Goal: Task Accomplishment & Management: Complete application form

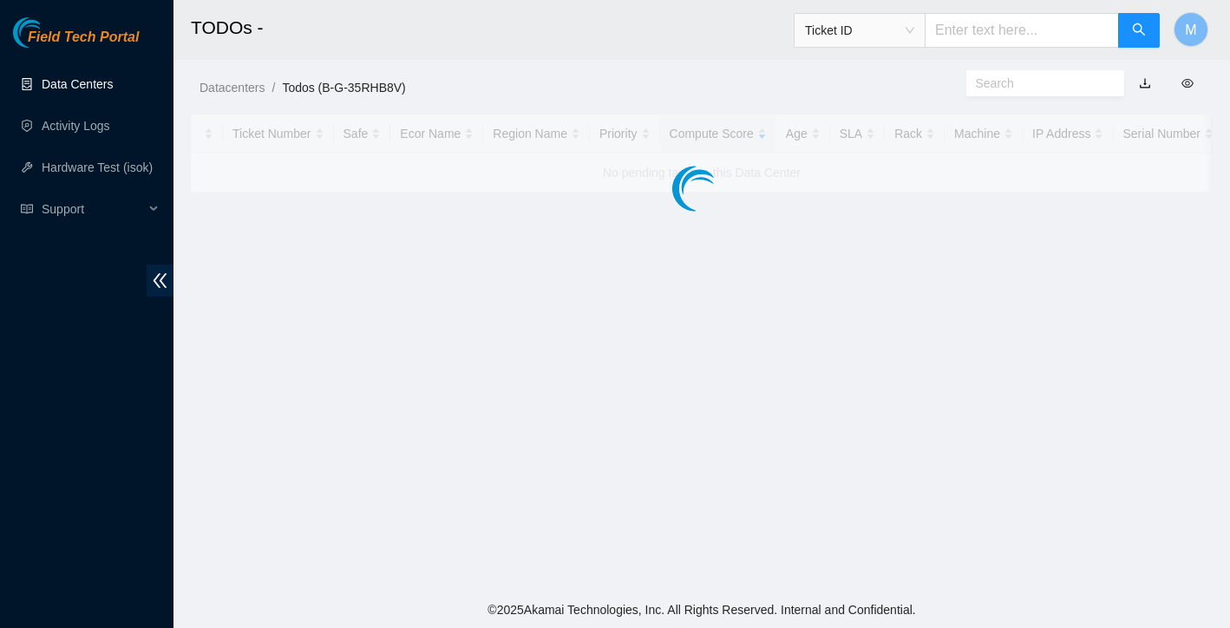
click at [67, 89] on link "Data Centers" at bounding box center [77, 84] width 71 height 14
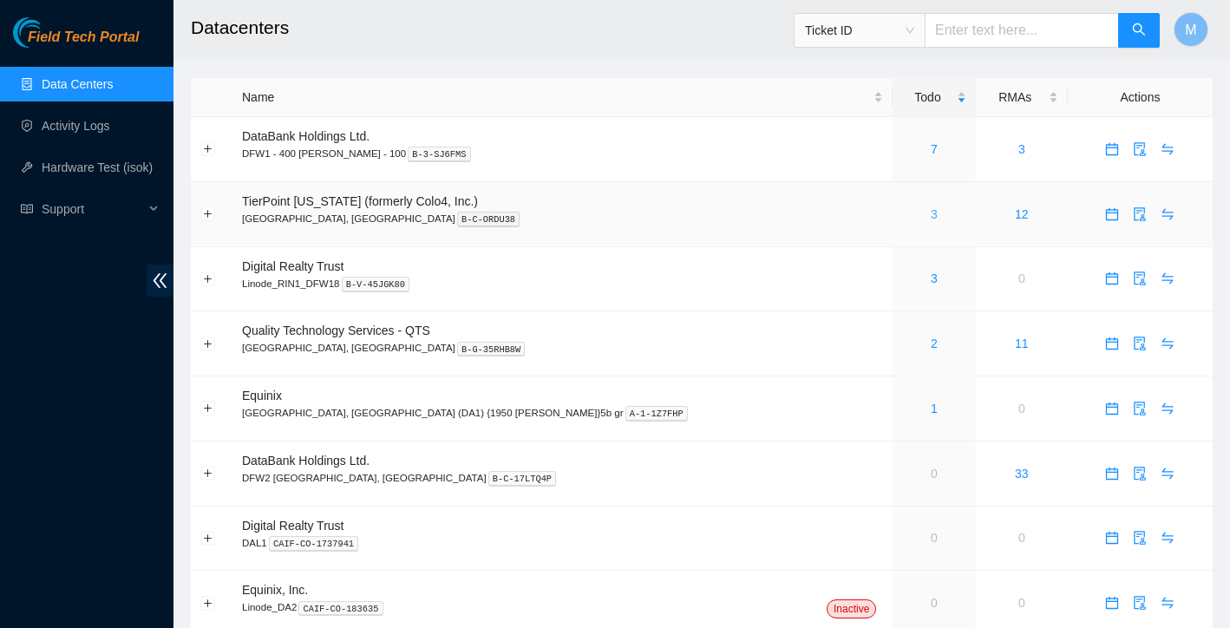
click at [931, 212] on link "3" at bounding box center [934, 214] width 7 height 14
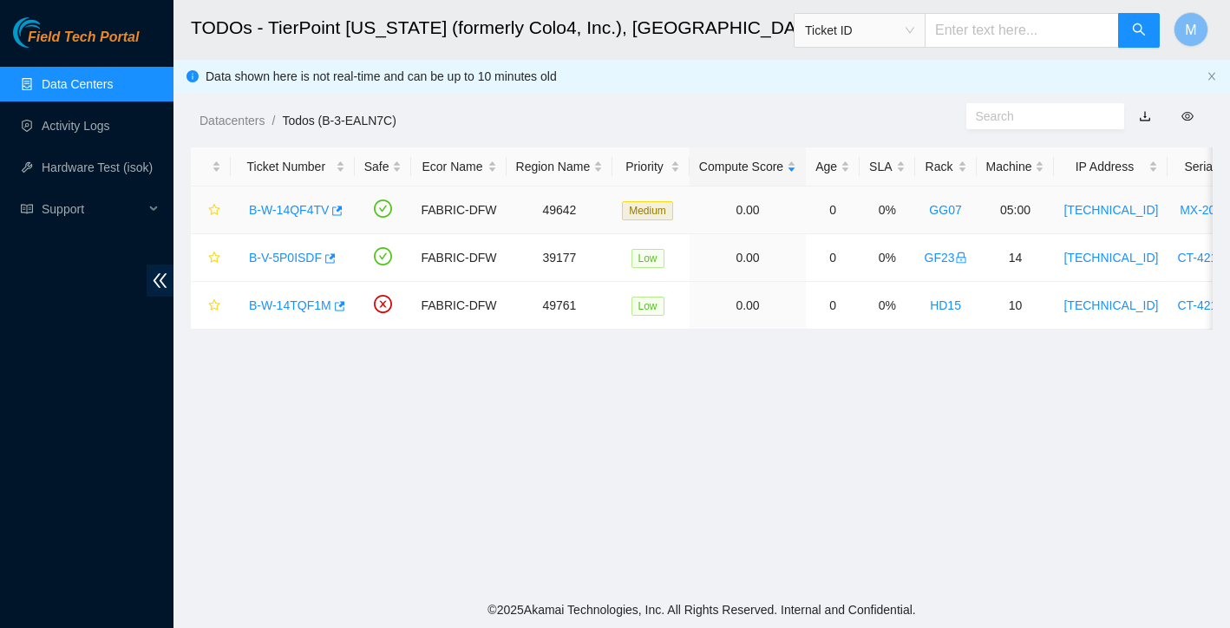
click at [294, 208] on link "B-W-14QF4TV" at bounding box center [289, 210] width 80 height 14
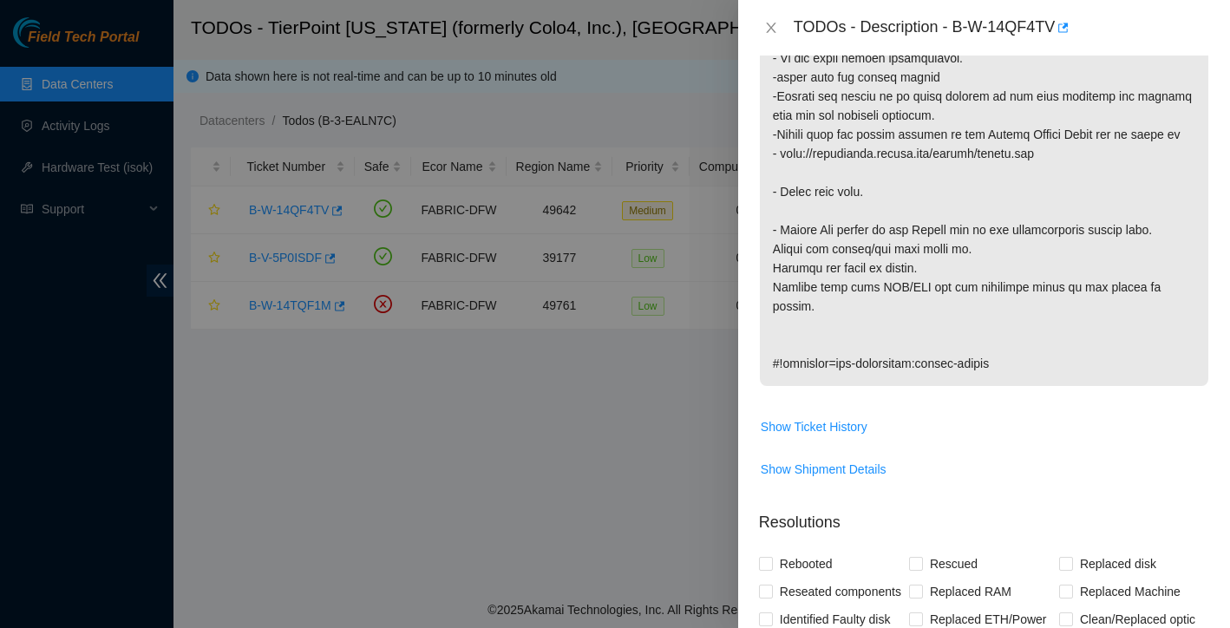
scroll to position [654, 0]
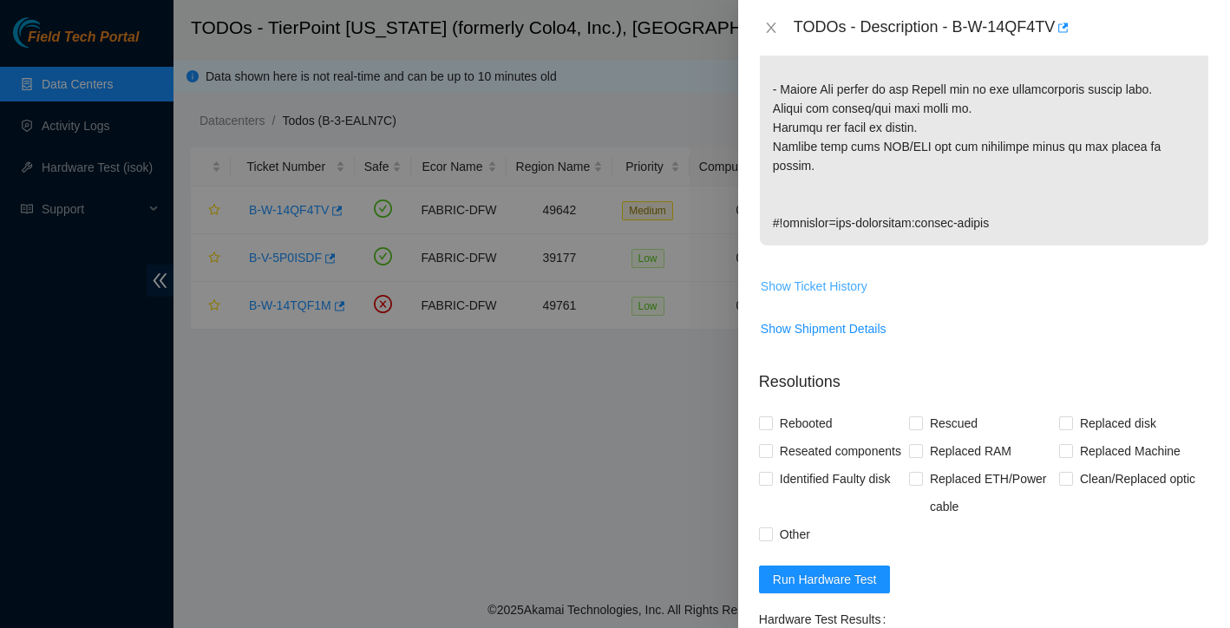
click at [819, 287] on span "Show Ticket History" at bounding box center [814, 286] width 107 height 19
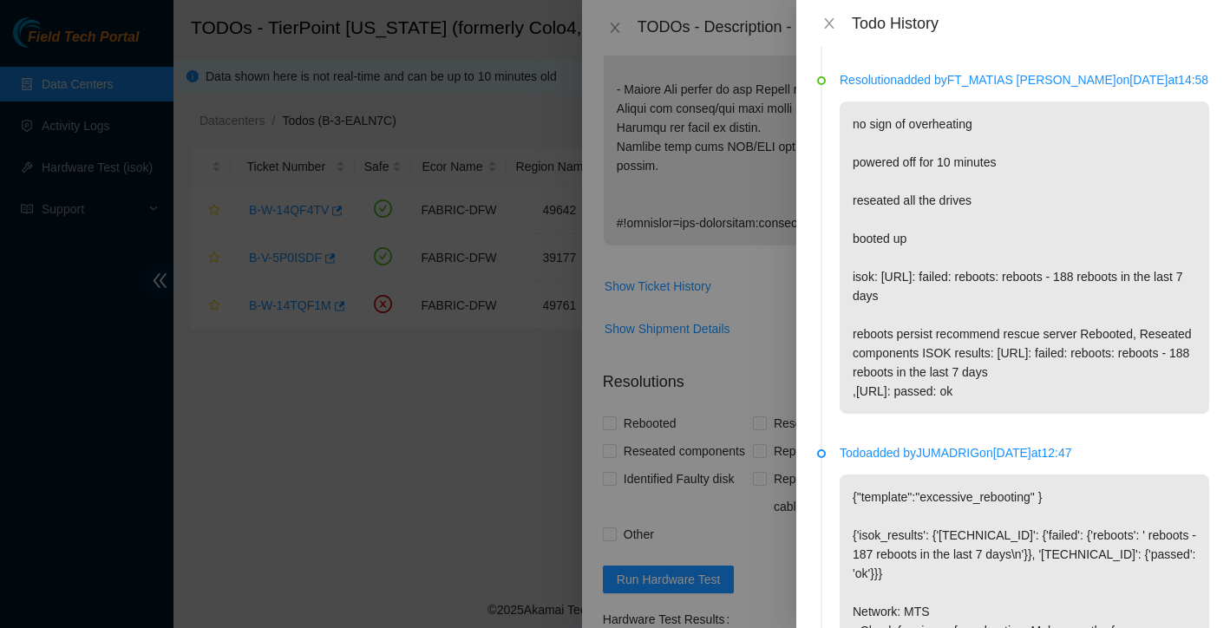
scroll to position [708, 0]
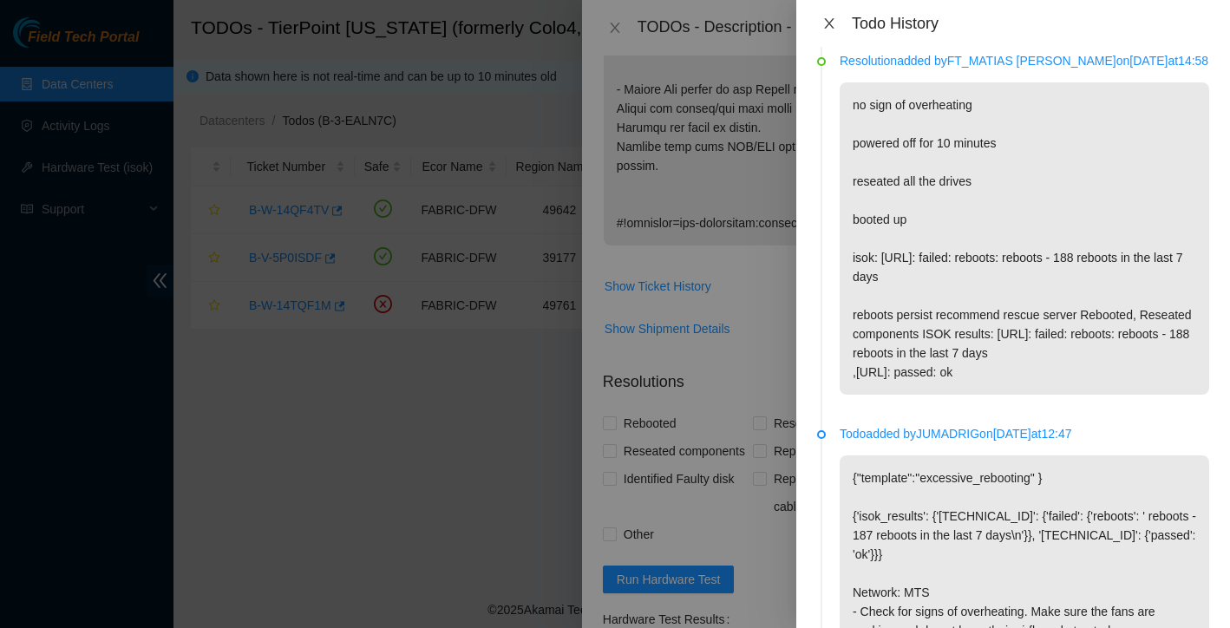
click at [835, 29] on icon "close" at bounding box center [830, 23] width 14 height 14
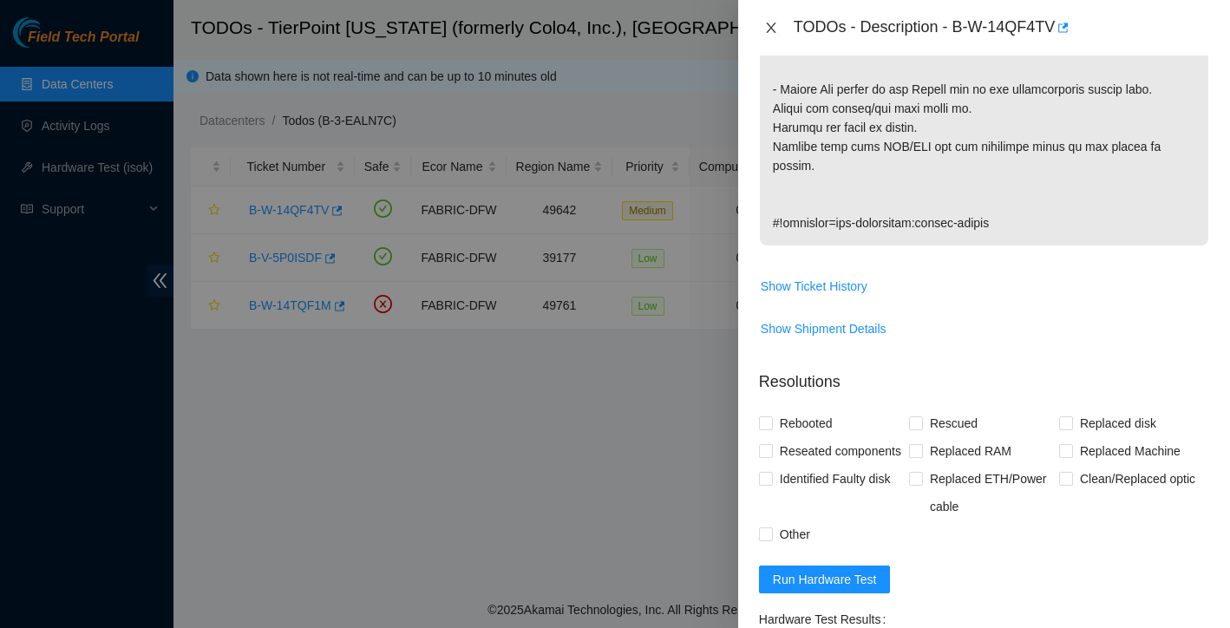
click at [775, 34] on icon "close" at bounding box center [771, 28] width 14 height 14
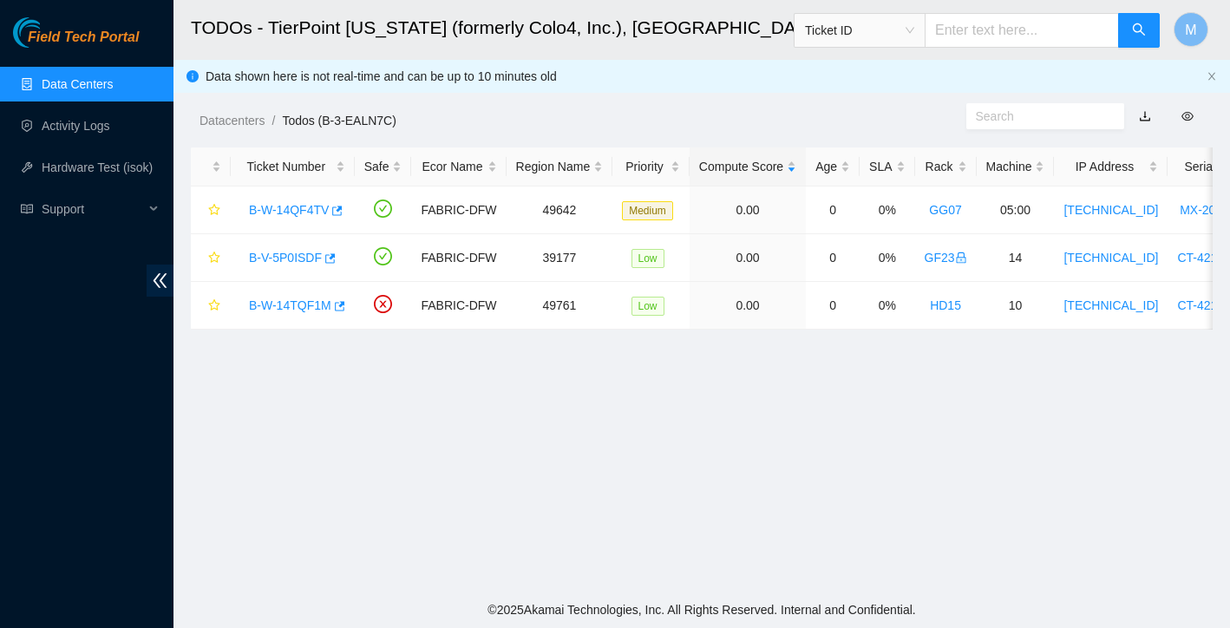
scroll to position [340, 0]
click at [105, 123] on link "Activity Logs" at bounding box center [76, 126] width 69 height 14
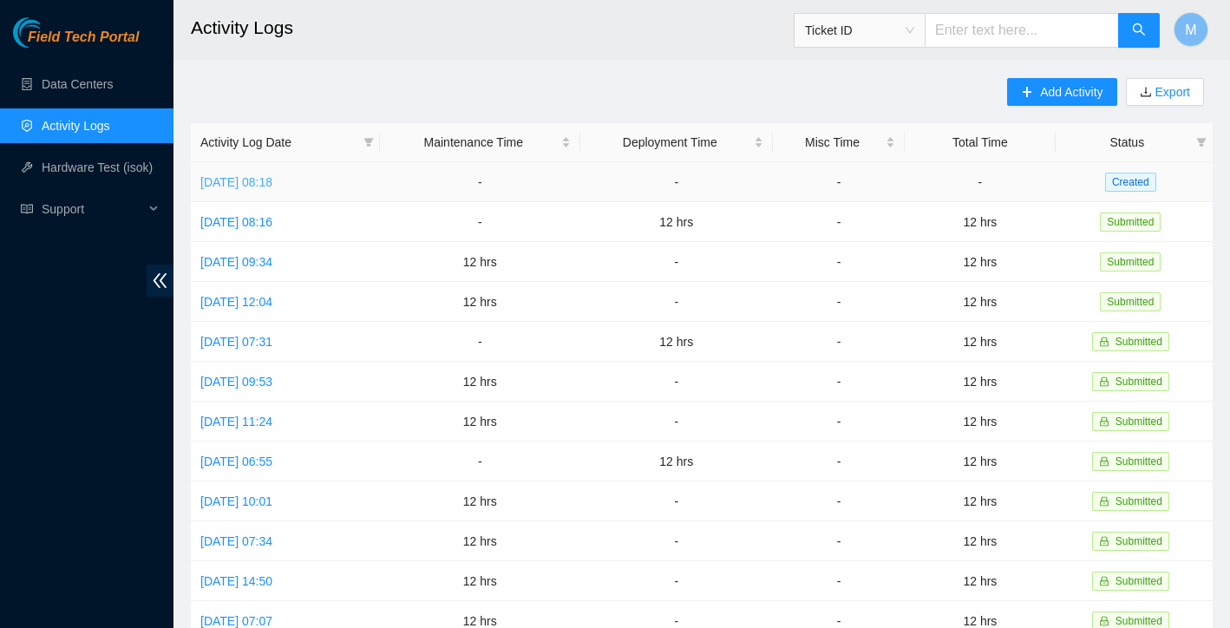
click at [261, 175] on link "Mon, 01 Sep 2025 08:18" at bounding box center [236, 182] width 72 height 14
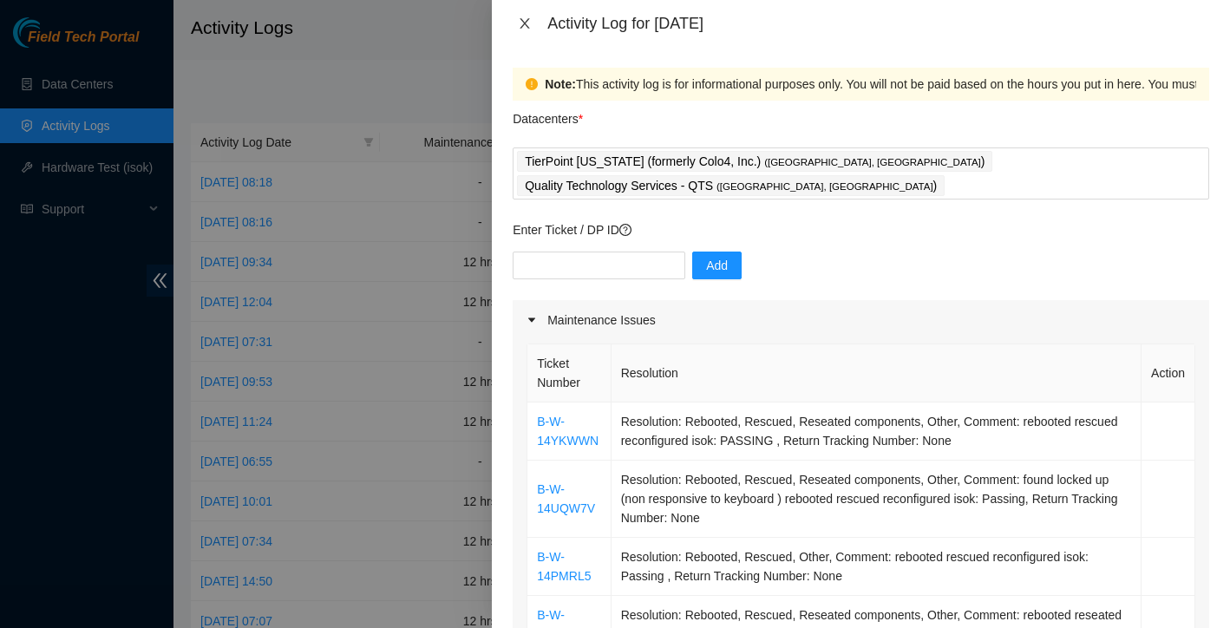
click at [527, 16] on icon "close" at bounding box center [525, 23] width 14 height 14
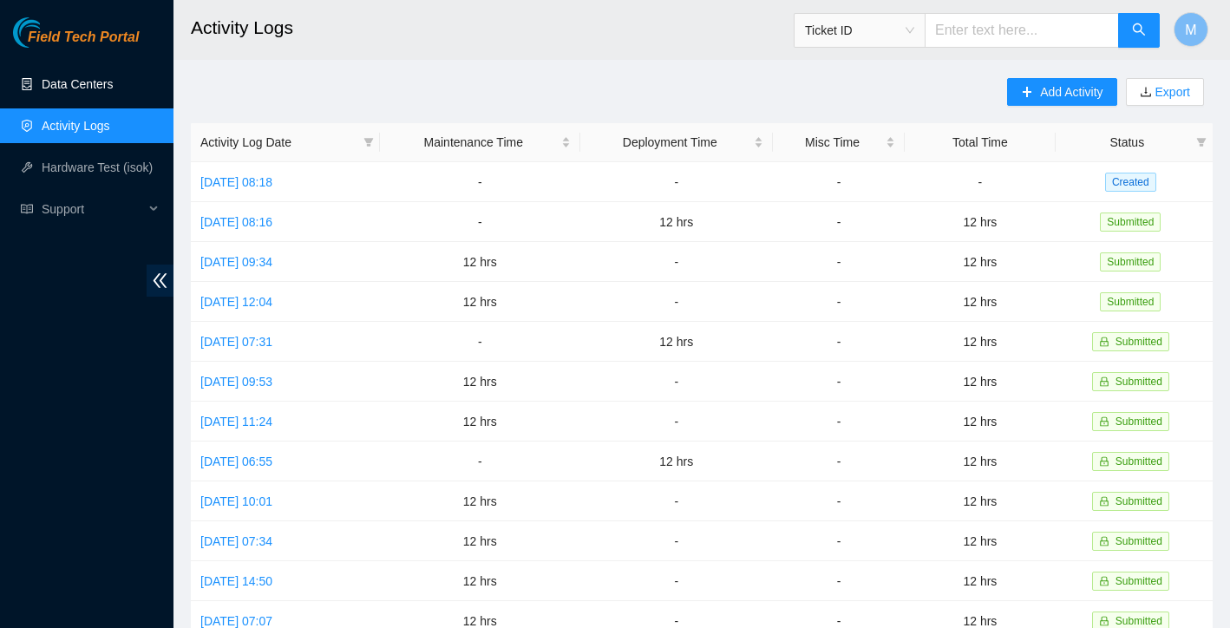
click at [62, 91] on link "Data Centers" at bounding box center [77, 84] width 71 height 14
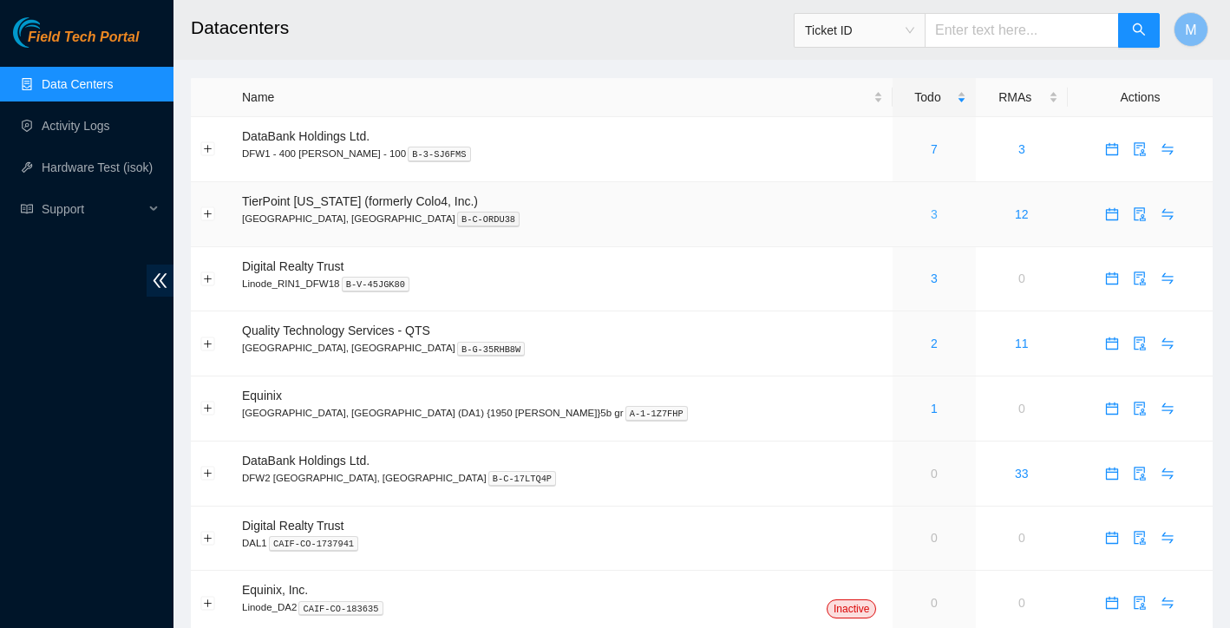
click at [931, 213] on link "3" at bounding box center [934, 214] width 7 height 14
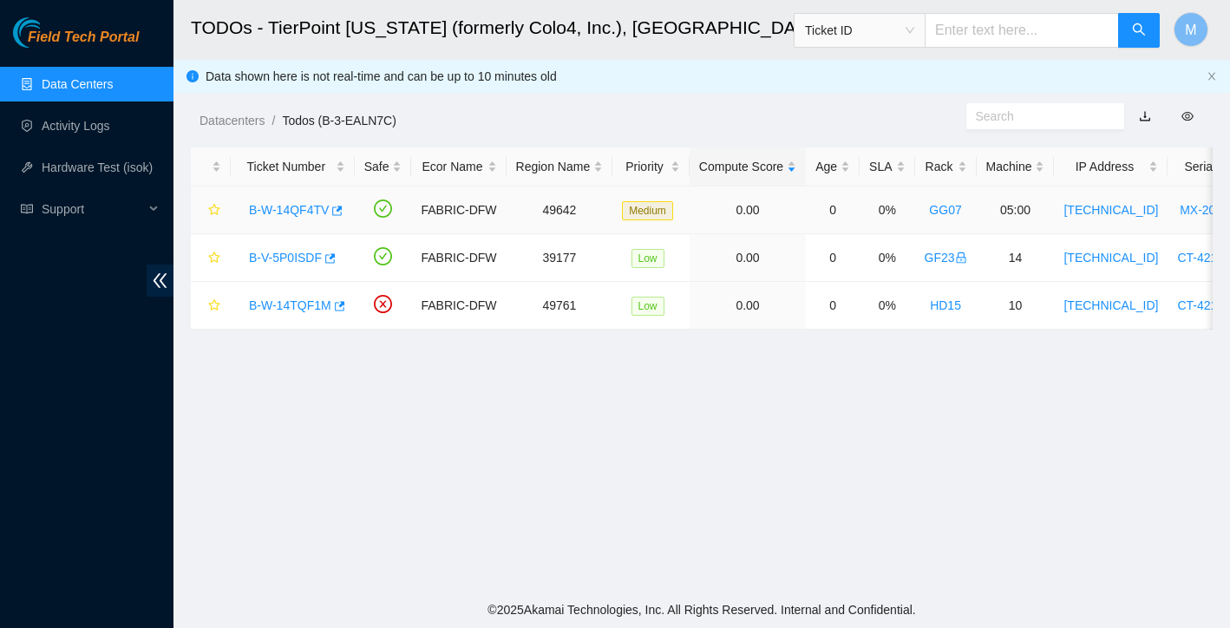
click at [305, 213] on link "B-W-14QF4TV" at bounding box center [289, 210] width 80 height 14
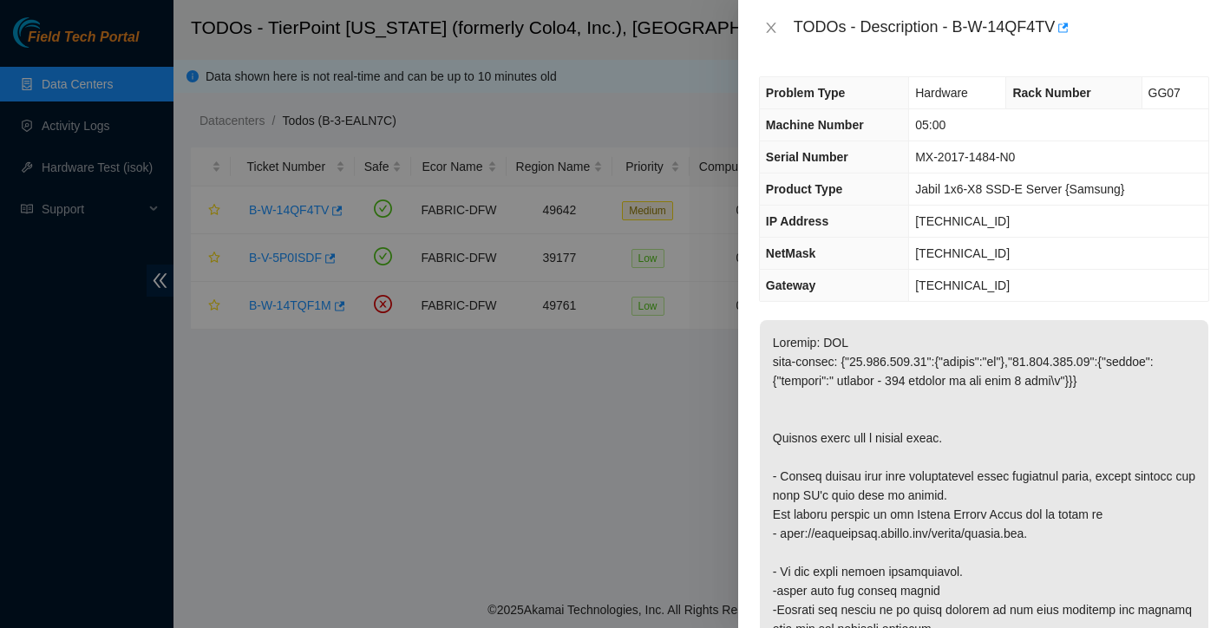
scroll to position [95, 0]
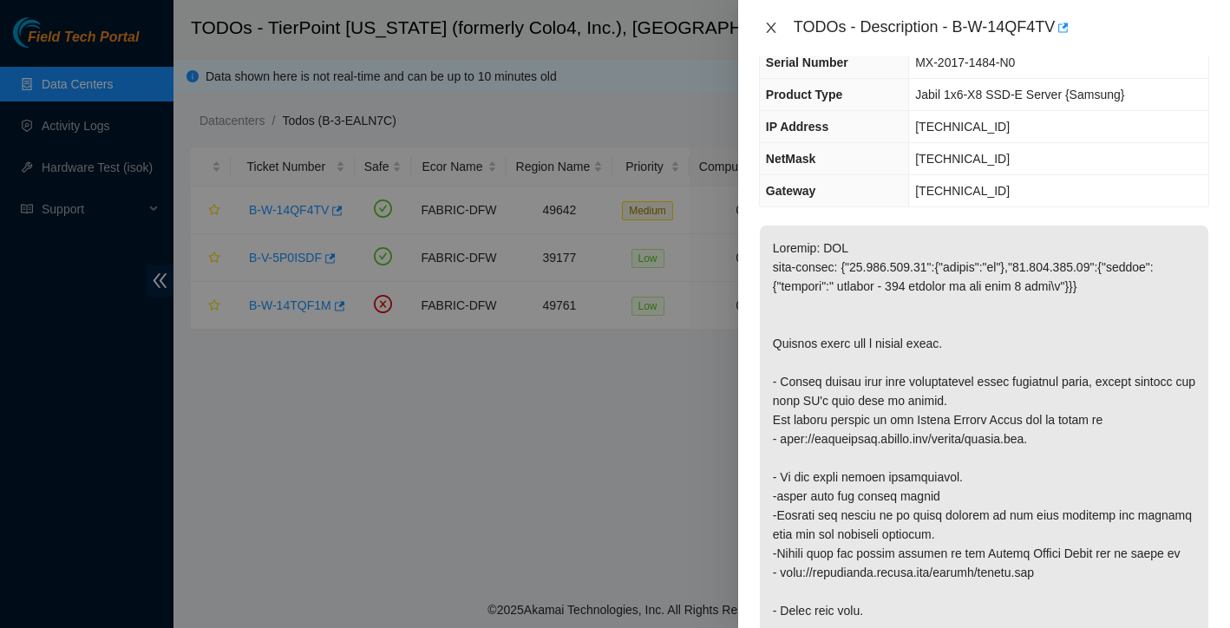
click at [774, 27] on icon "close" at bounding box center [771, 28] width 14 height 14
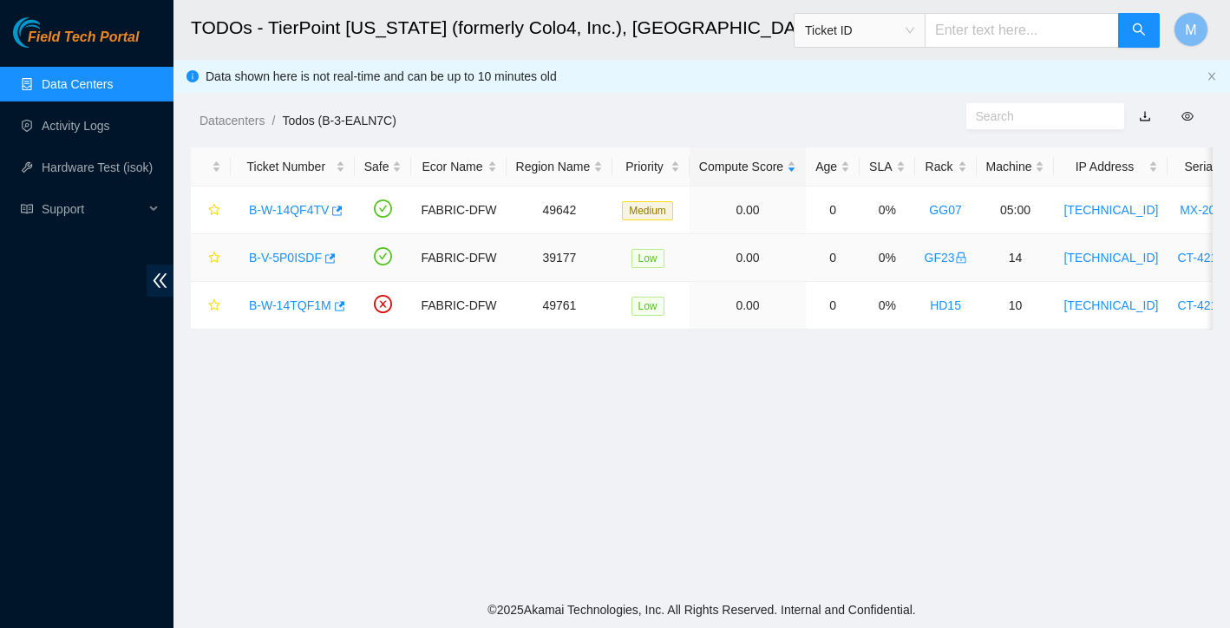
click at [285, 265] on div "B-V-5P0ISDF" at bounding box center [292, 258] width 105 height 28
click at [295, 255] on link "B-V-5P0ISDF" at bounding box center [285, 258] width 73 height 14
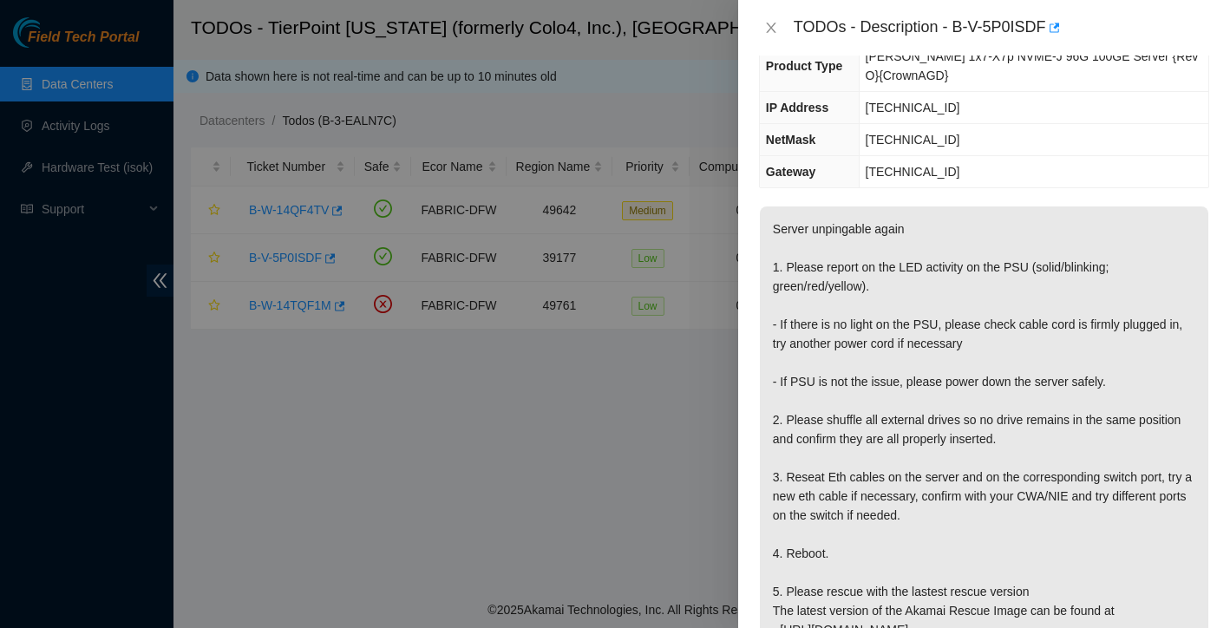
scroll to position [238, 0]
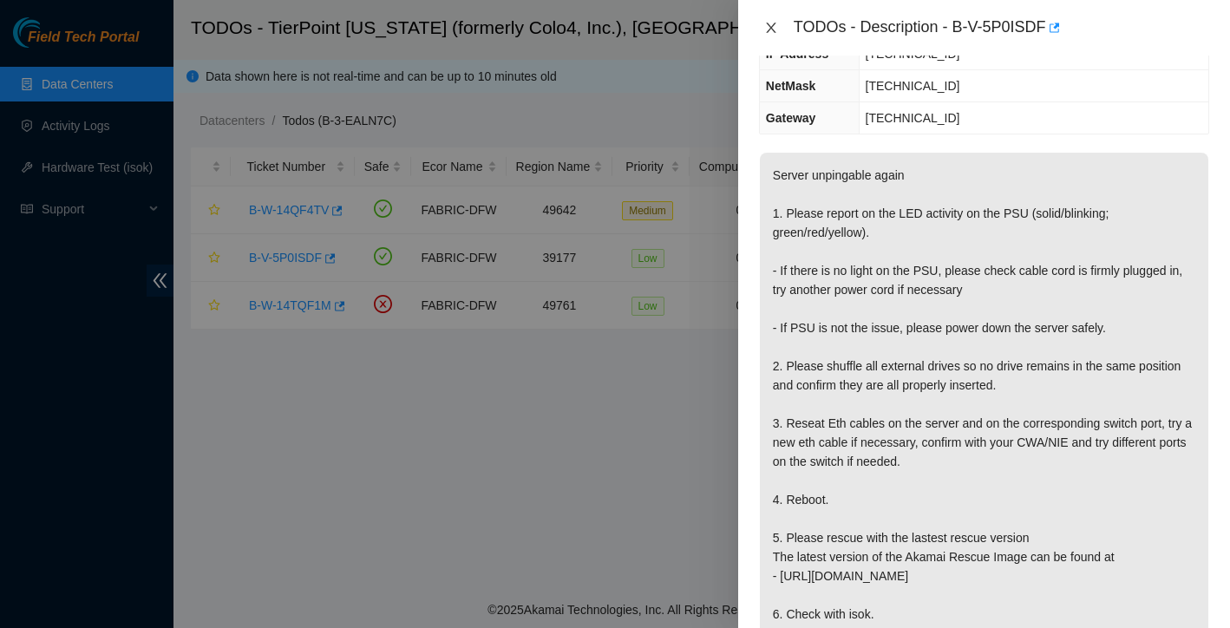
click at [770, 25] on icon "close" at bounding box center [771, 28] width 10 height 10
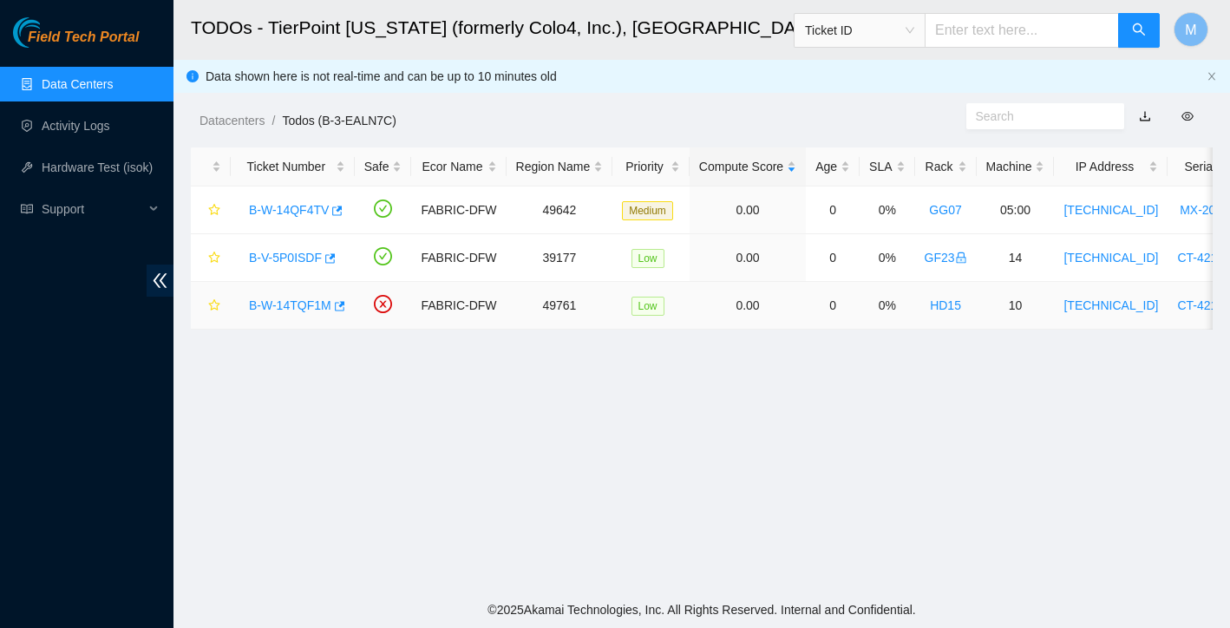
click at [322, 294] on div "B-W-14TQF1M" at bounding box center [292, 306] width 105 height 28
click at [318, 306] on link "B-W-14TQF1M" at bounding box center [290, 305] width 82 height 14
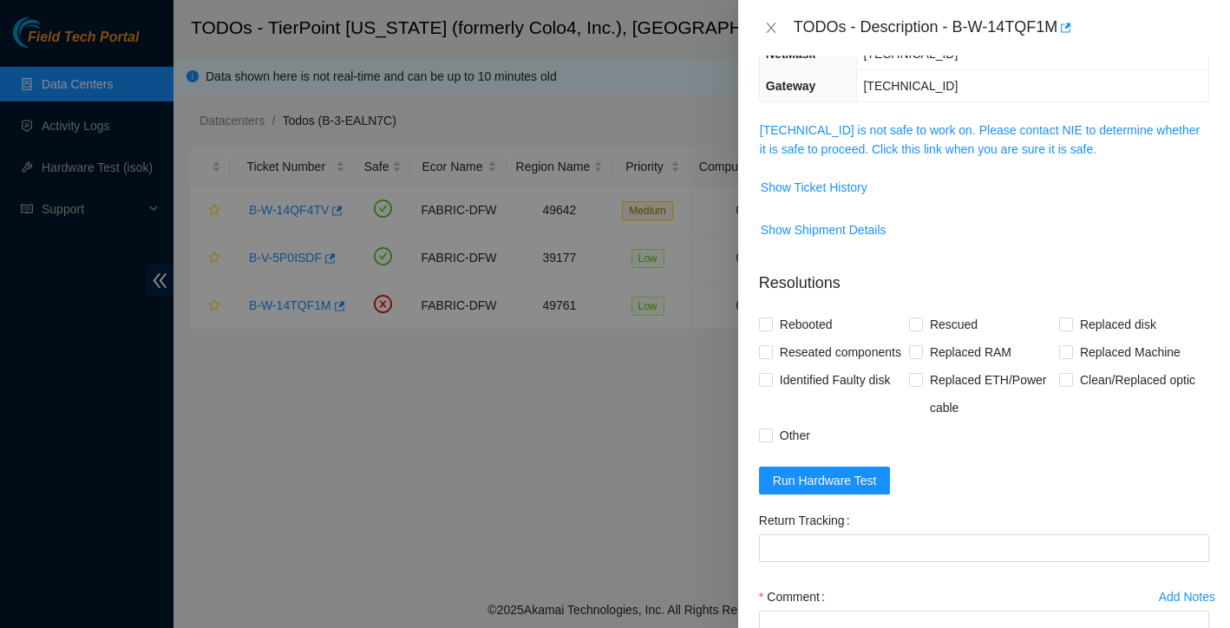
scroll to position [146, 0]
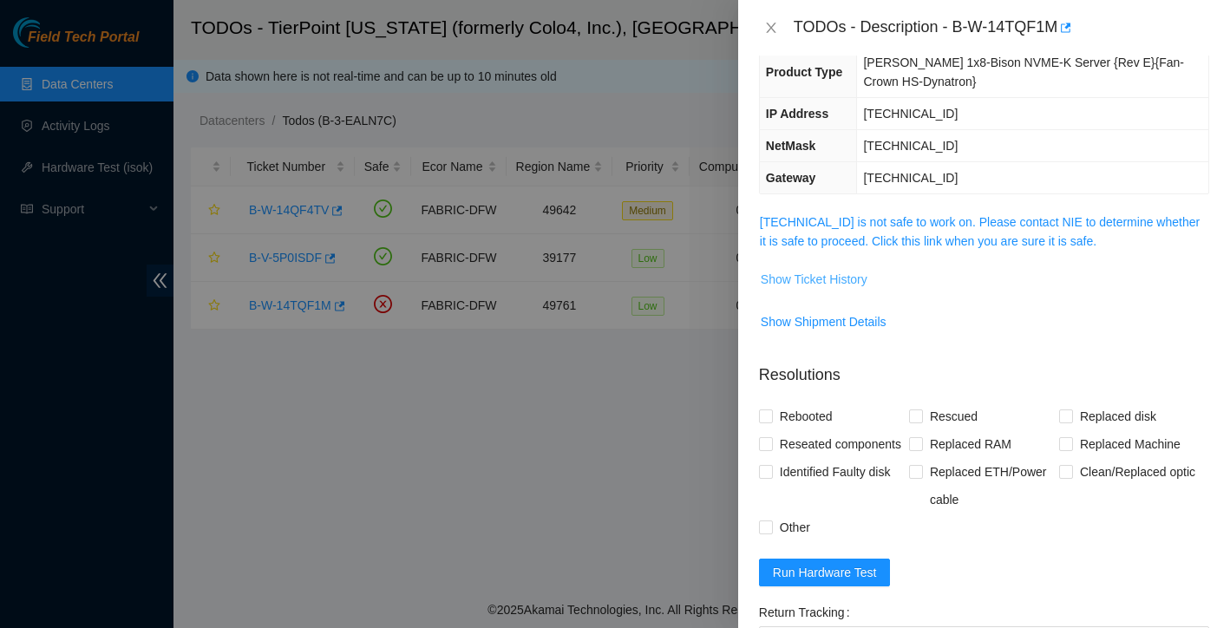
click at [865, 275] on span "Show Ticket History" at bounding box center [814, 279] width 107 height 19
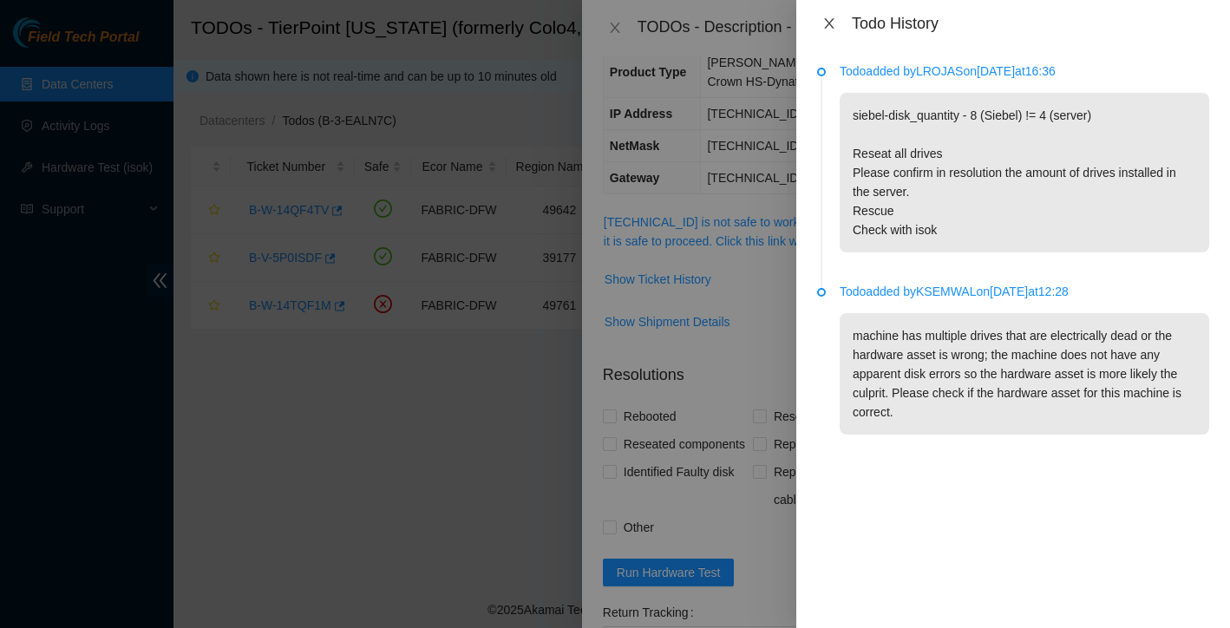
click at [829, 24] on icon "close" at bounding box center [830, 23] width 14 height 14
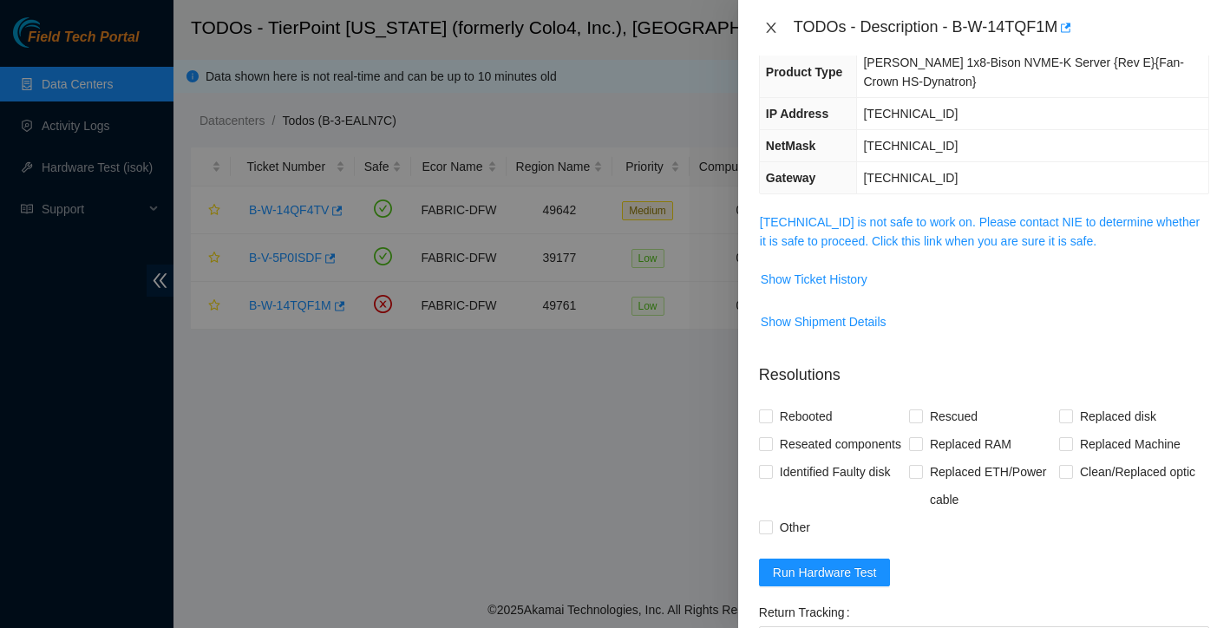
click at [764, 29] on icon "close" at bounding box center [771, 28] width 14 height 14
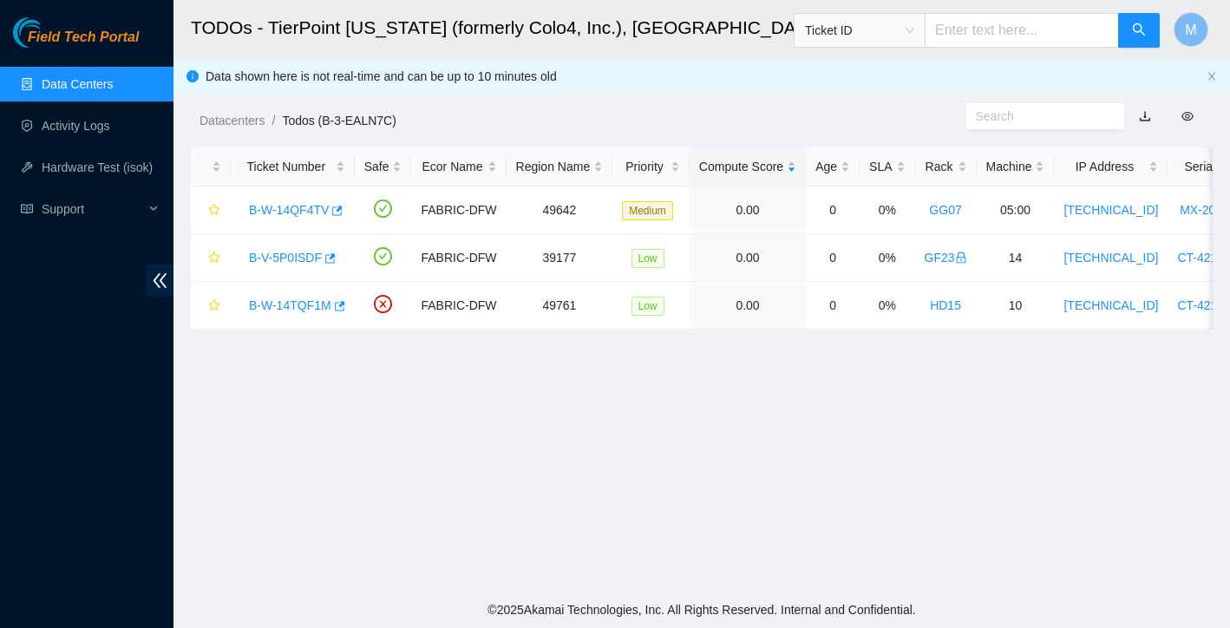
click at [106, 89] on link "Data Centers" at bounding box center [77, 84] width 71 height 14
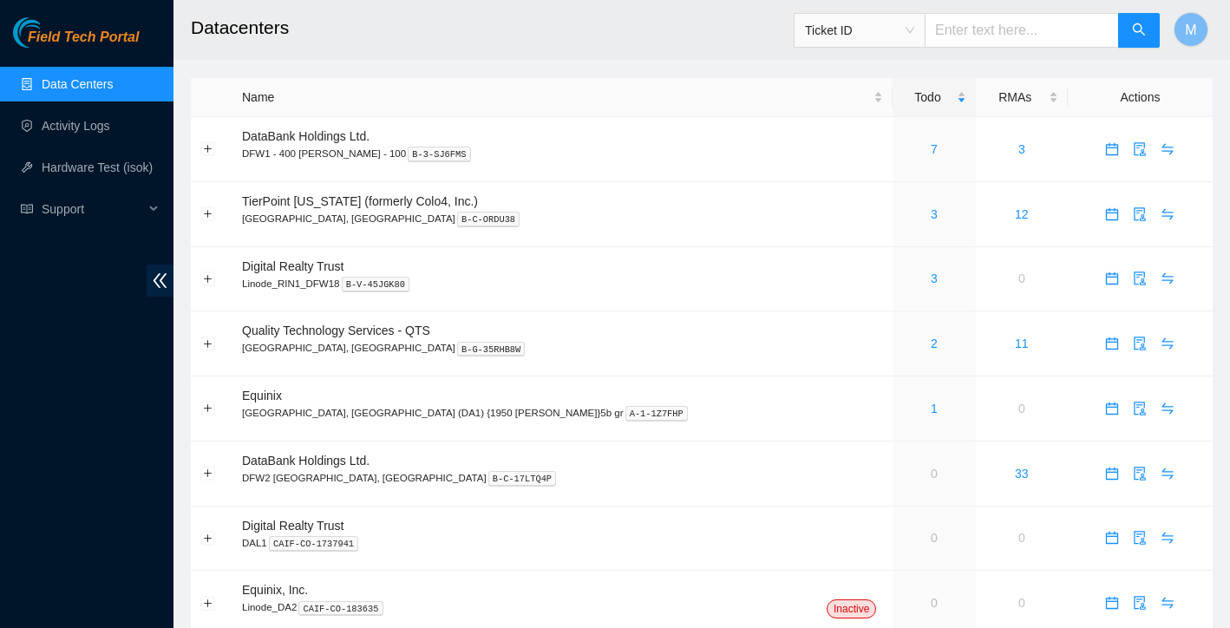
click at [106, 89] on link "Data Centers" at bounding box center [77, 84] width 71 height 14
click at [902, 343] on div "2" at bounding box center [933, 343] width 63 height 19
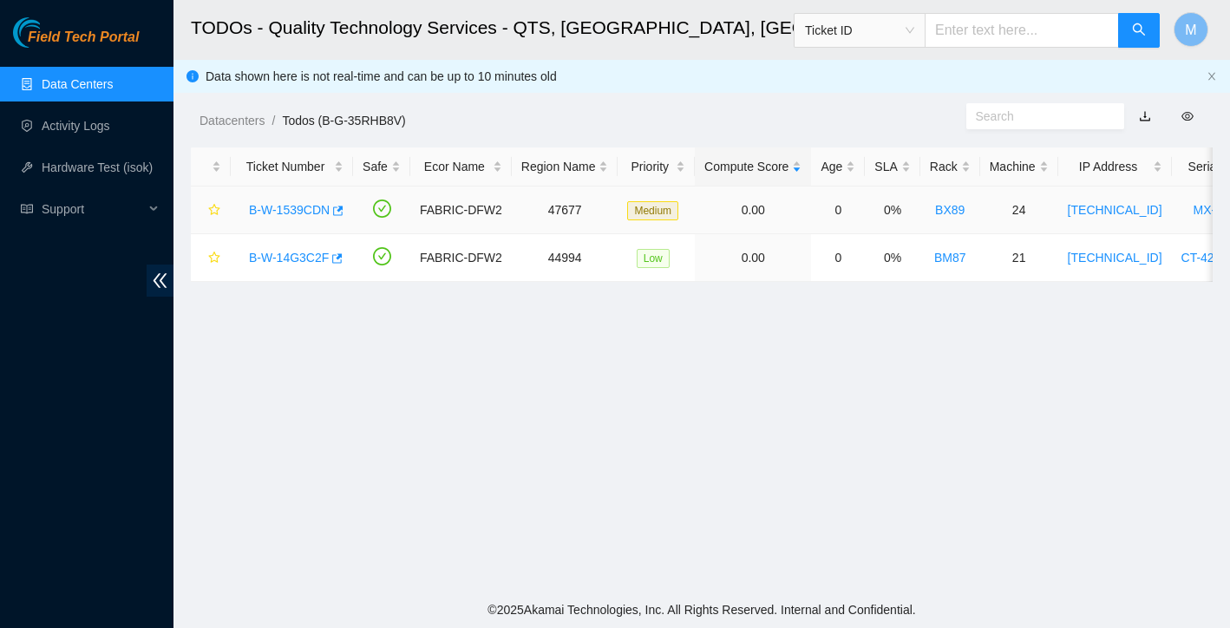
click at [277, 216] on link "B-W-1539CDN" at bounding box center [289, 210] width 81 height 14
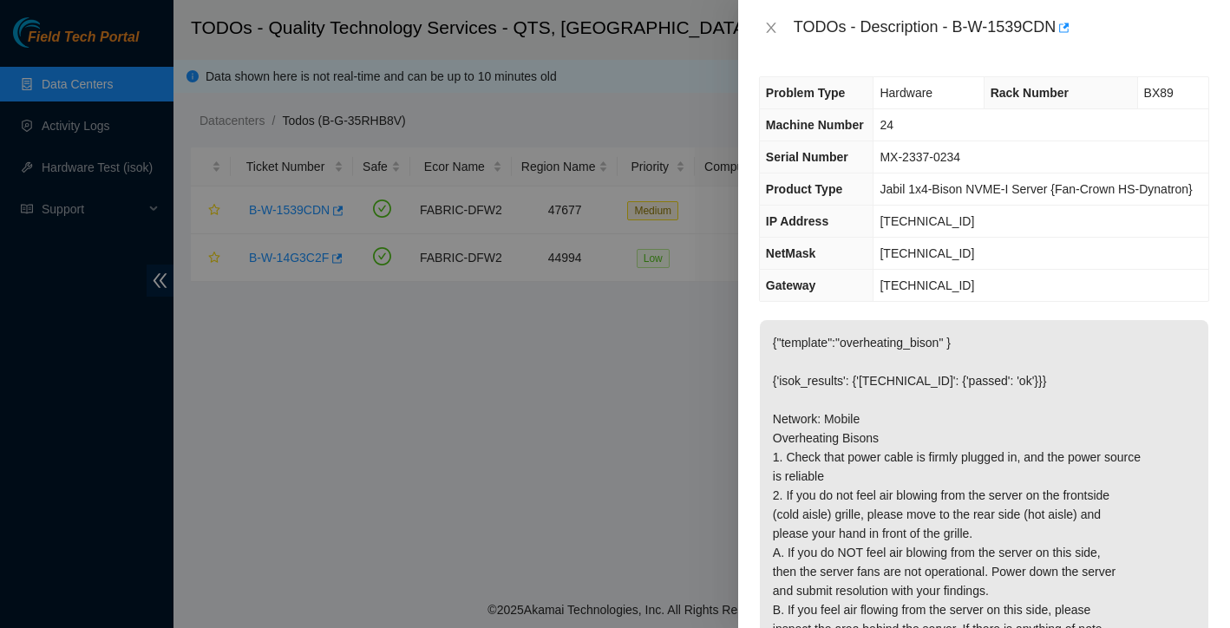
click at [761, 11] on div "TODOs - Description - B-W-1539CDN" at bounding box center [984, 28] width 492 height 56
click at [770, 24] on icon "close" at bounding box center [771, 28] width 14 height 14
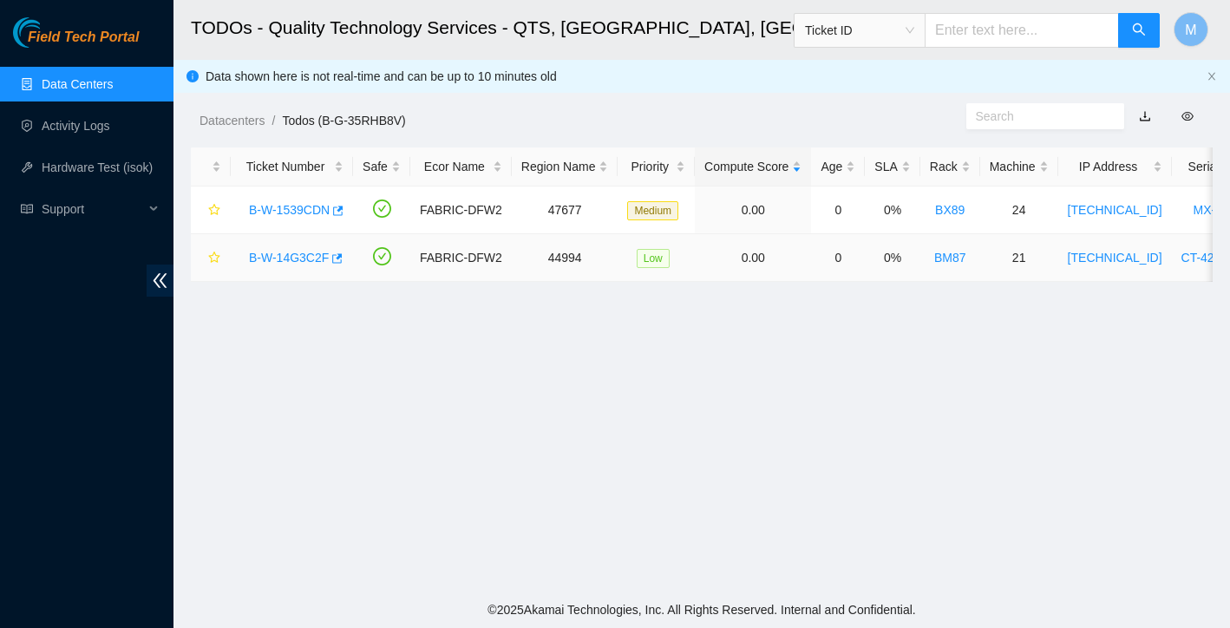
click at [298, 257] on link "B-W-14G3C2F" at bounding box center [289, 258] width 80 height 14
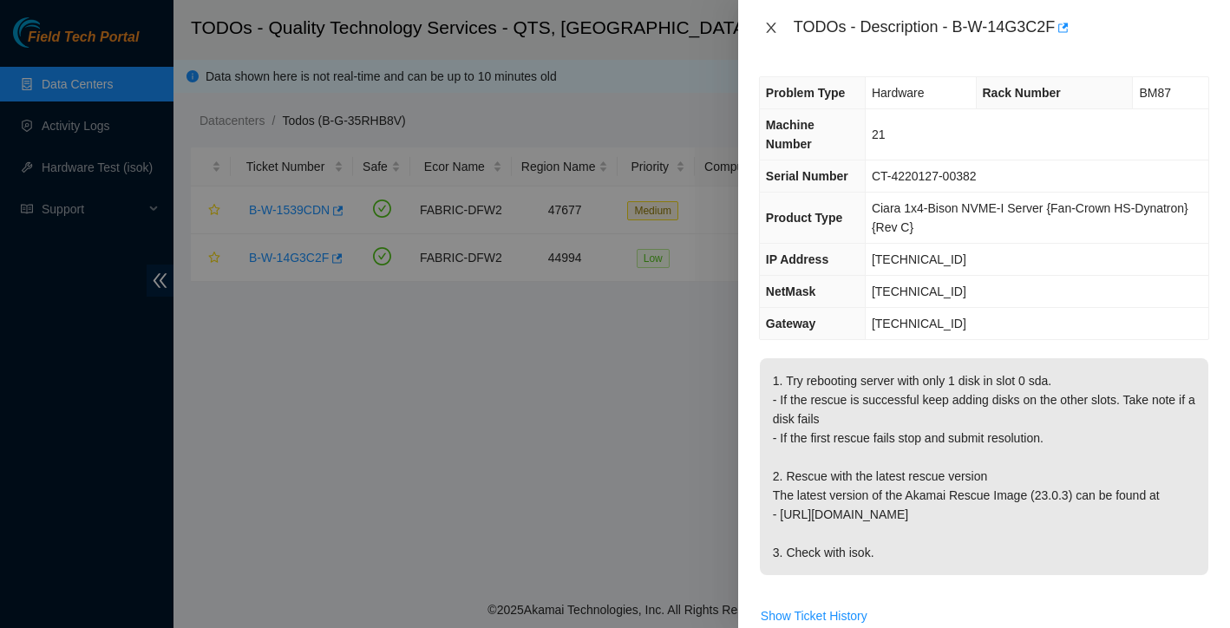
click at [776, 25] on icon "close" at bounding box center [771, 28] width 14 height 14
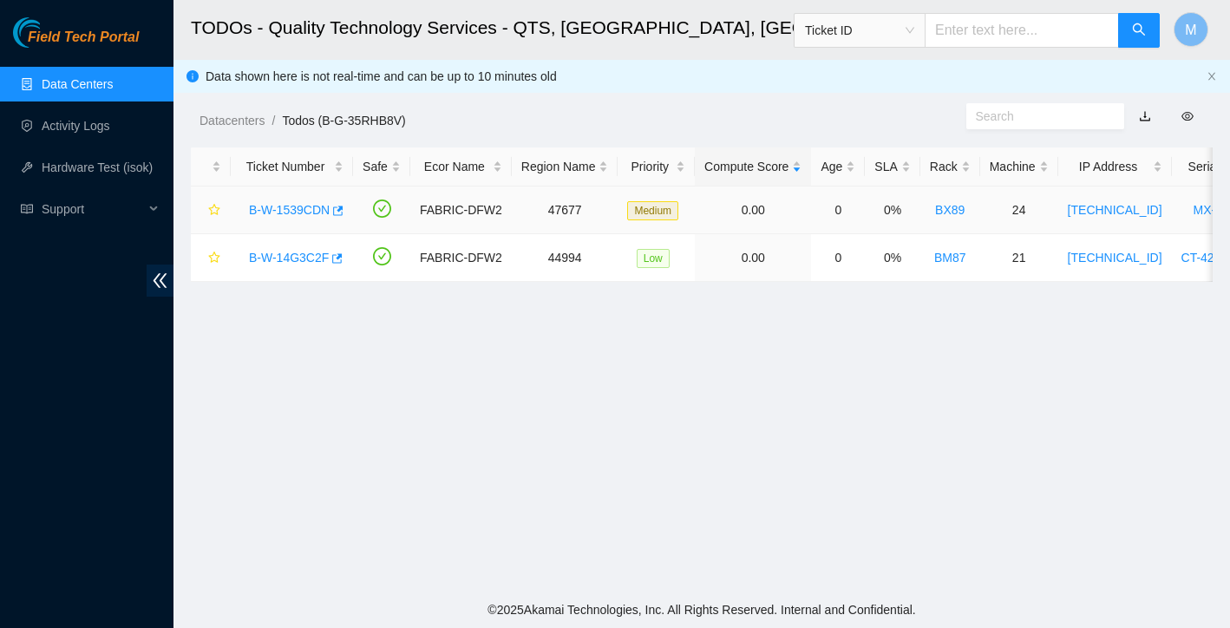
click at [317, 207] on link "B-W-1539CDN" at bounding box center [289, 210] width 81 height 14
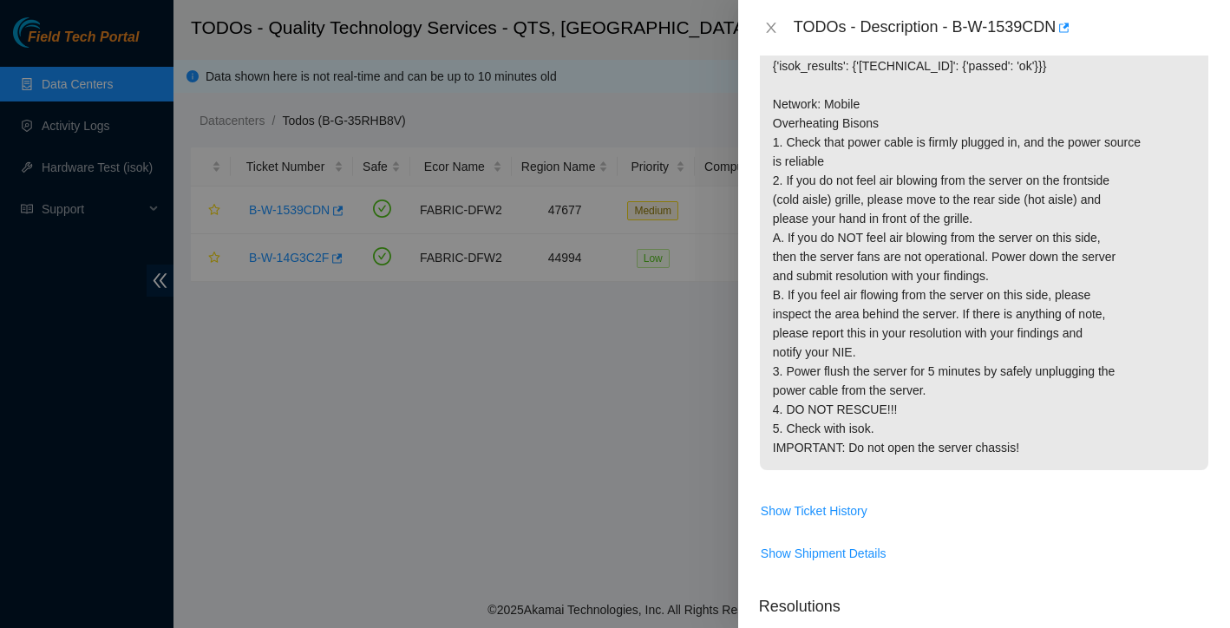
scroll to position [324, 0]
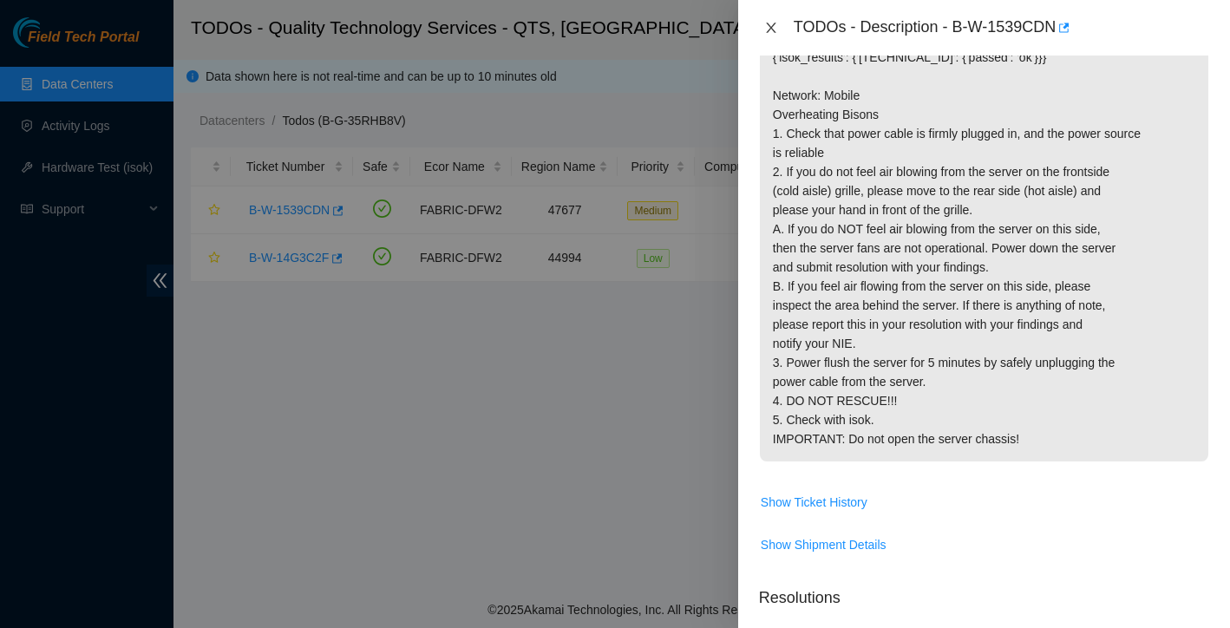
click at [776, 33] on icon "close" at bounding box center [771, 28] width 14 height 14
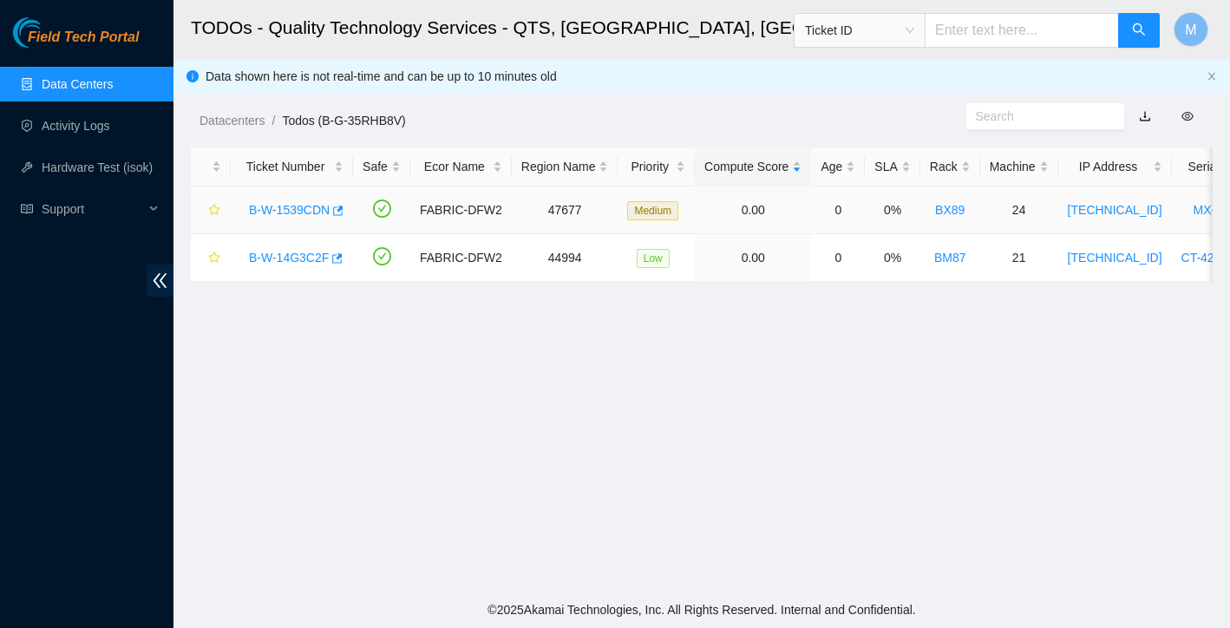
click at [298, 213] on link "B-W-1539CDN" at bounding box center [289, 210] width 81 height 14
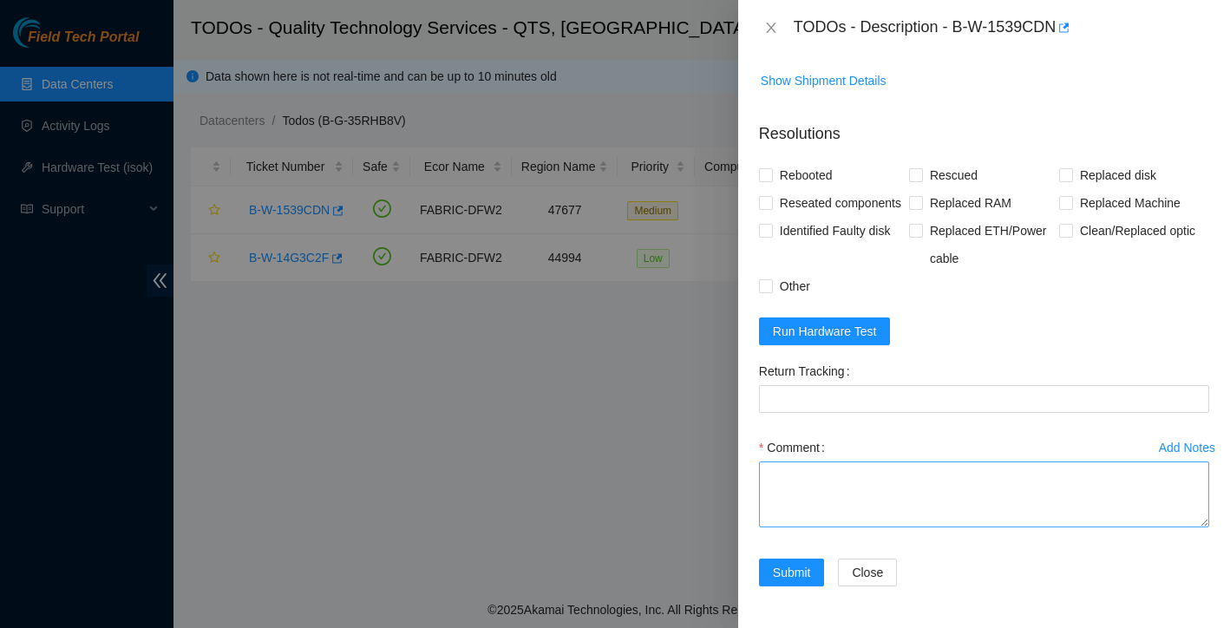
scroll to position [892, 0]
click at [835, 486] on textarea "Comment" at bounding box center [984, 495] width 450 height 66
click at [845, 316] on form "Resolutions Rebooted Rescued Replaced disk Reseated components Replaced RAM Rep…" at bounding box center [984, 357] width 450 height 499
click at [845, 326] on span "Run Hardware Test" at bounding box center [825, 331] width 104 height 19
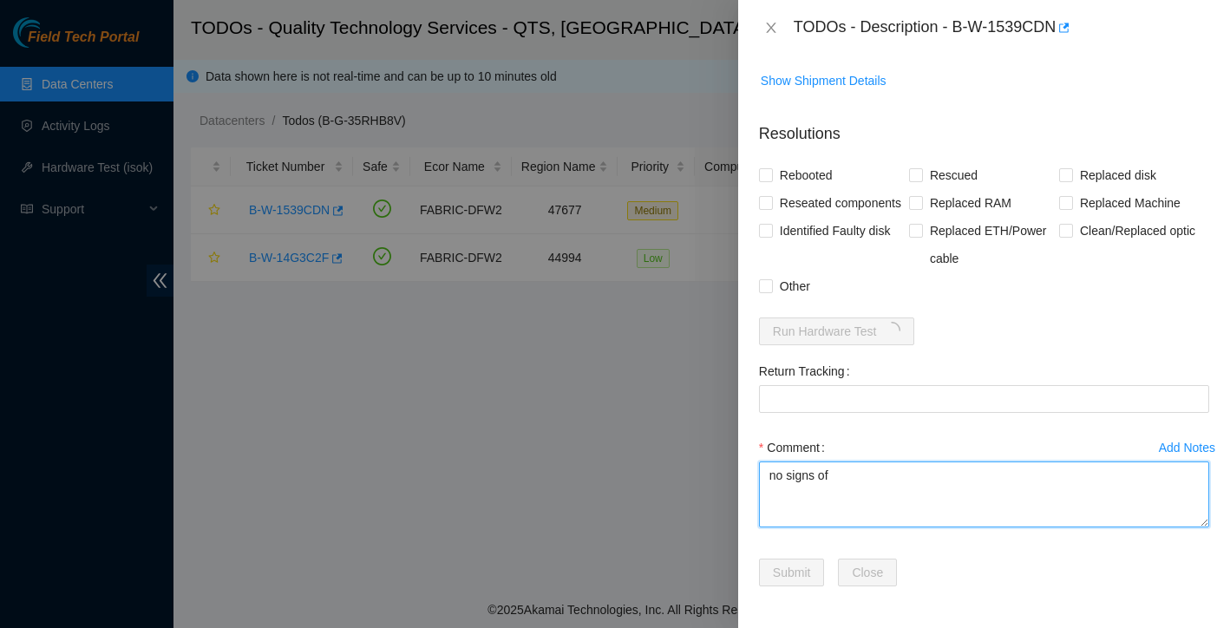
click at [849, 468] on textarea "no signs of" at bounding box center [984, 495] width 450 height 66
type textarea "no signs of overheating, power flushed, Rebooted isok:"
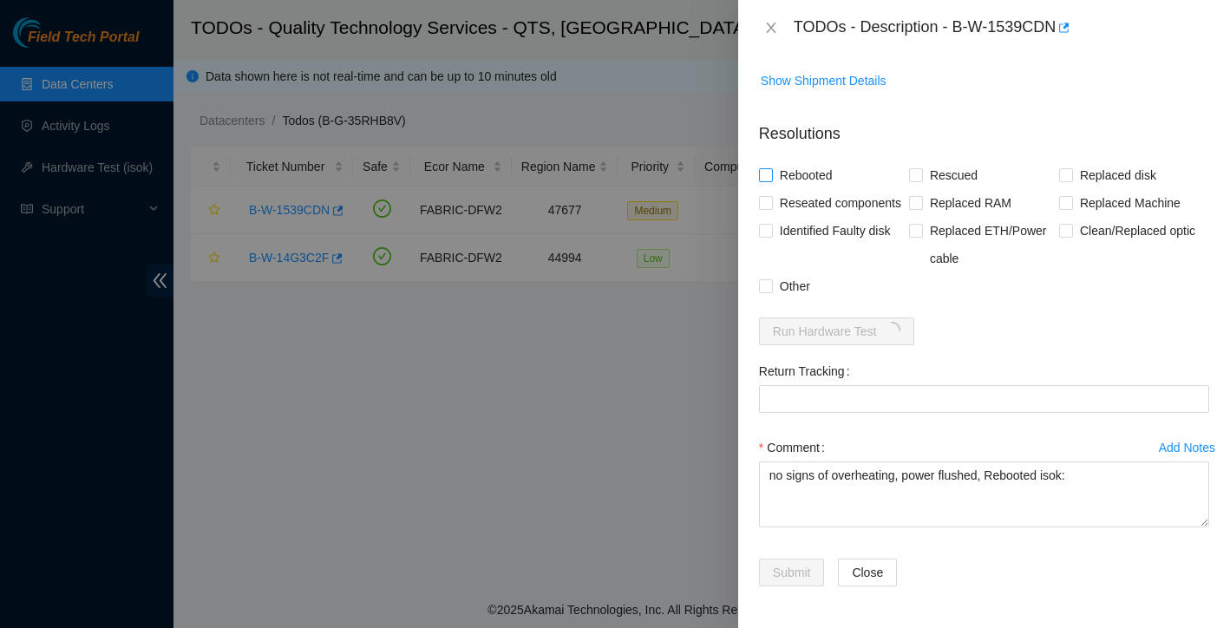
click at [762, 180] on input "Rebooted" at bounding box center [765, 174] width 12 height 12
checkbox input "true"
click at [765, 300] on label "Other" at bounding box center [788, 286] width 58 height 28
click at [765, 292] on input "Other" at bounding box center [765, 285] width 12 height 12
checkbox input "true"
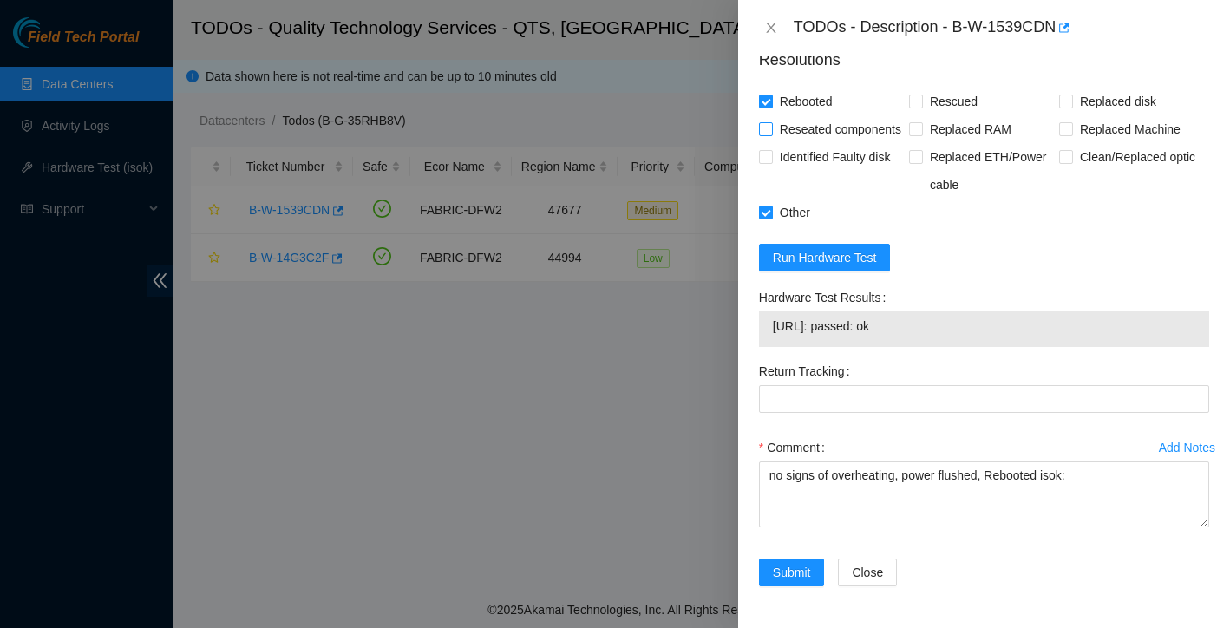
scroll to position [966, 0]
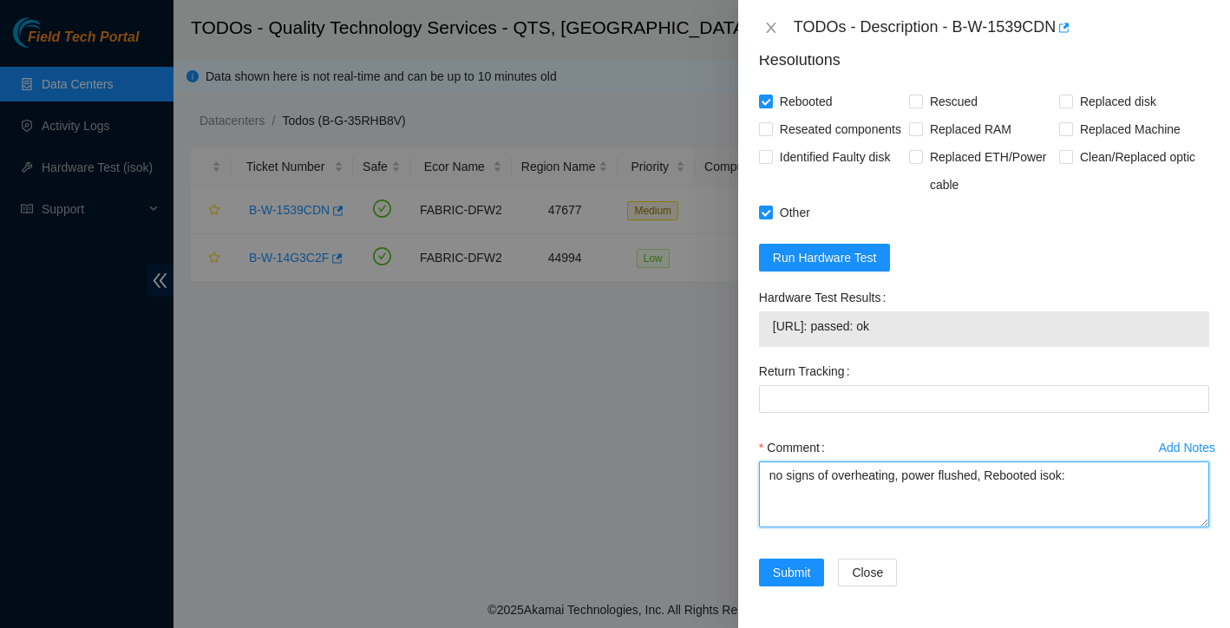
click at [906, 477] on textarea "no signs of overheating, power flushed, Rebooted isok:" at bounding box center [984, 495] width 450 height 66
click at [901, 477] on textarea "no signs of overheating, power flushed, Rebooted isok:" at bounding box center [984, 495] width 450 height 66
click at [860, 517] on textarea "no signs of overheating power flushed, Rebooted isok:" at bounding box center [984, 495] width 450 height 66
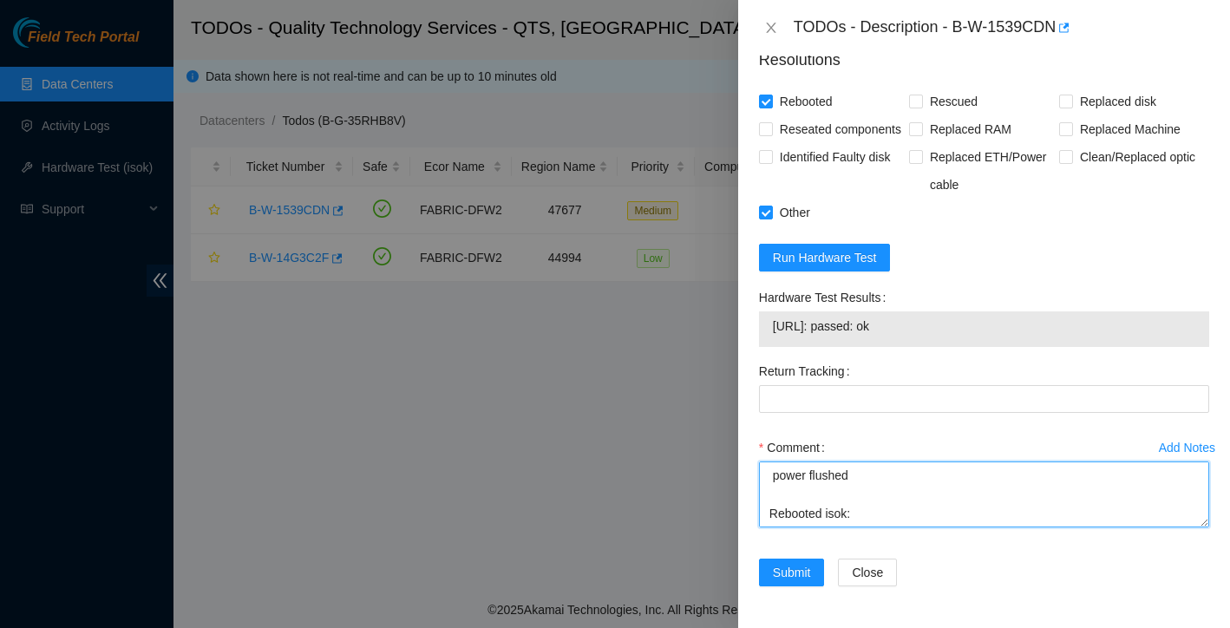
click at [773, 477] on textarea "no signs of overheating power flushed Rebooted isok:" at bounding box center [984, 495] width 450 height 66
click at [867, 515] on textarea "no signs of overheating power flushed Rebooted isok:" at bounding box center [984, 495] width 450 height 66
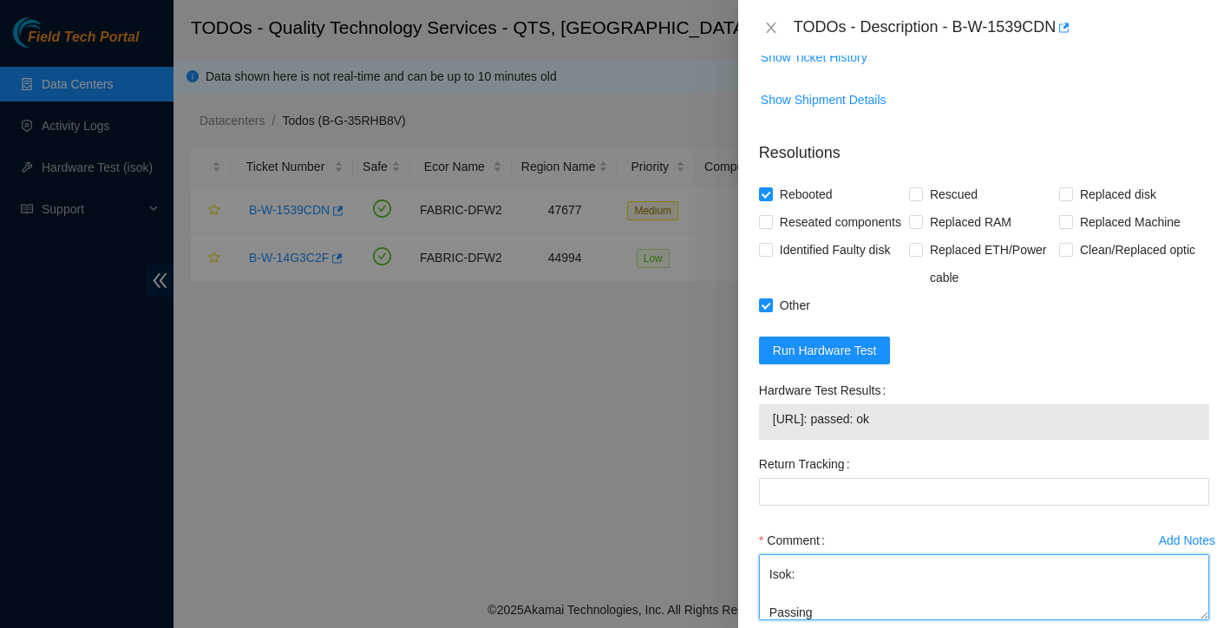
scroll to position [735, 0]
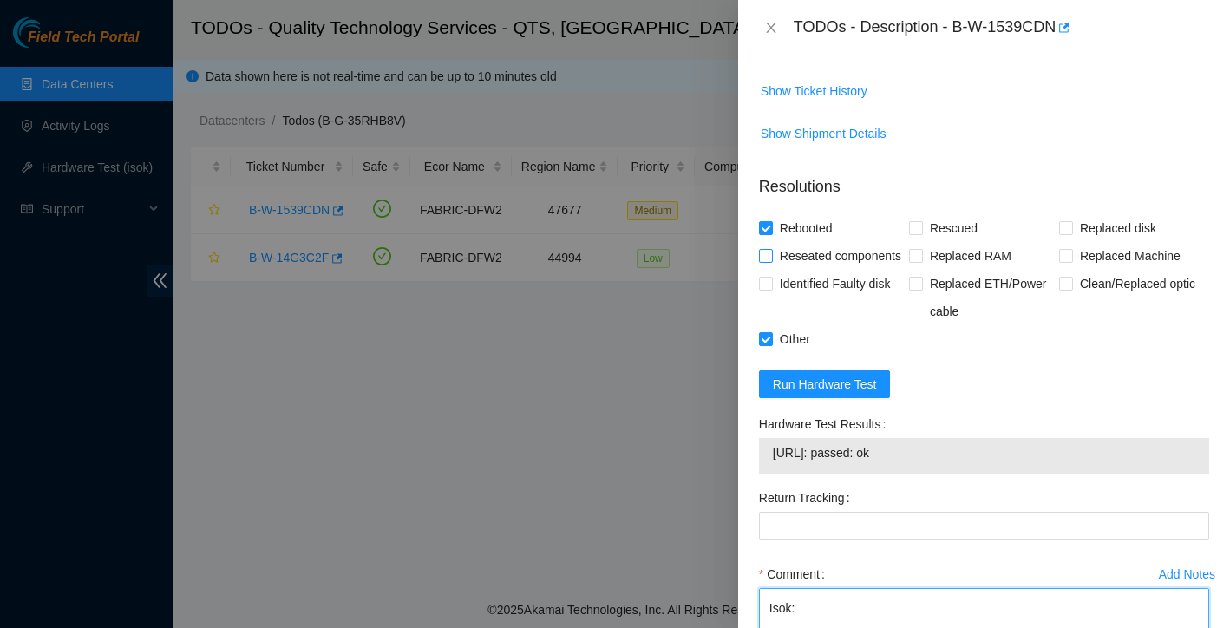
type textarea "no signs of overheating power flushed Rebooted Isok: Passing"
click at [765, 263] on span at bounding box center [766, 256] width 14 height 14
click at [765, 261] on input "Reseated components" at bounding box center [765, 255] width 12 height 12
checkbox input "true"
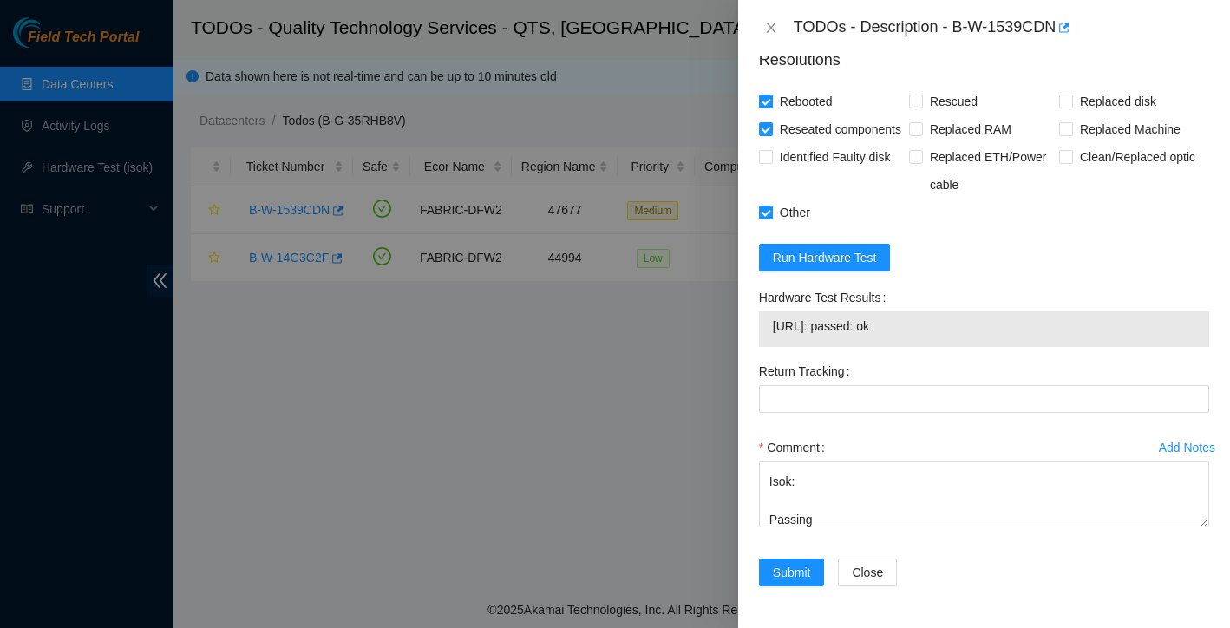
scroll to position [966, 0]
